Goal: Book appointment/travel/reservation

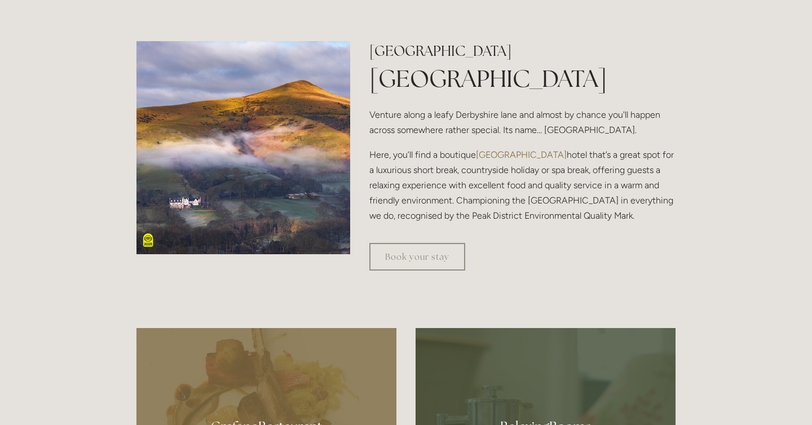
scroll to position [375, 0]
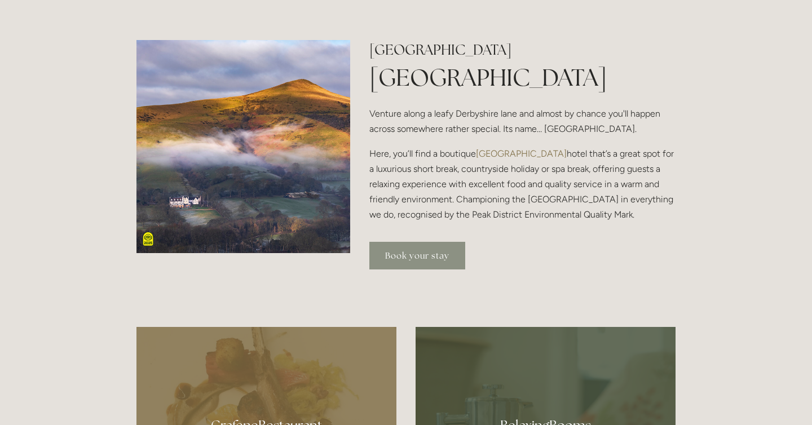
click at [419, 256] on link "Book your stay" at bounding box center [417, 256] width 96 height 28
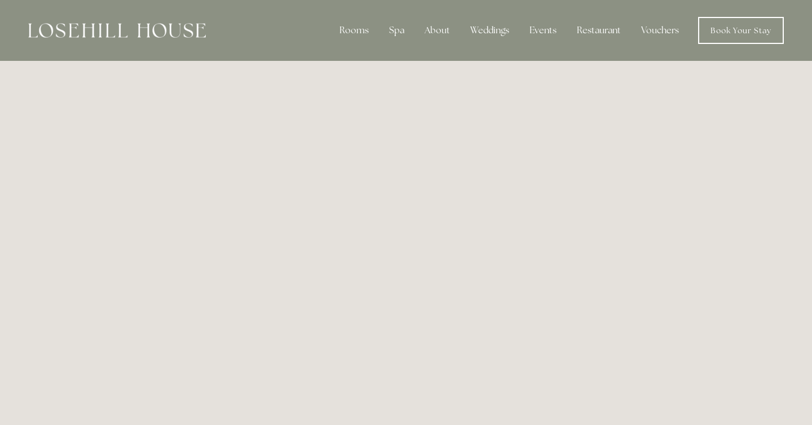
scroll to position [119, 0]
